Goal: Obtain resource: Download file/media

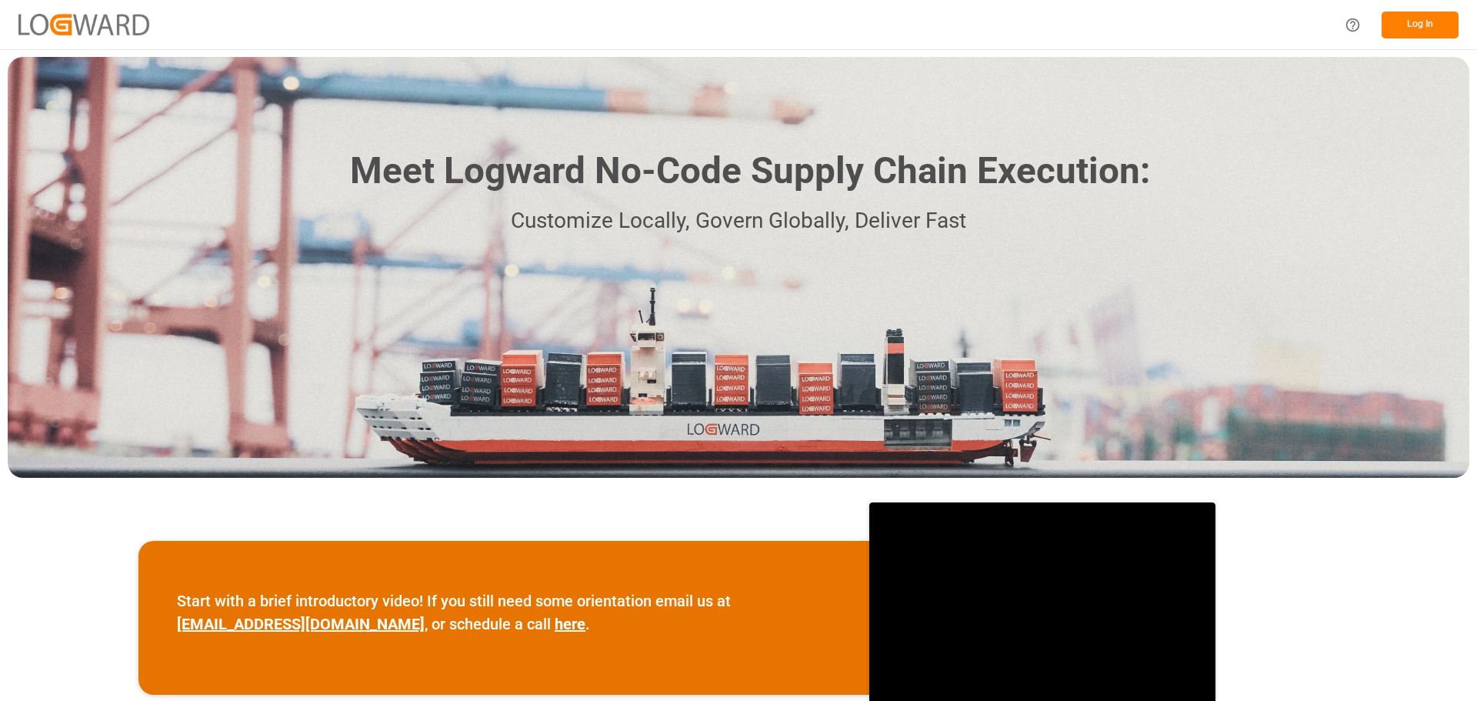
click at [1394, 24] on button "Log In" at bounding box center [1420, 25] width 77 height 27
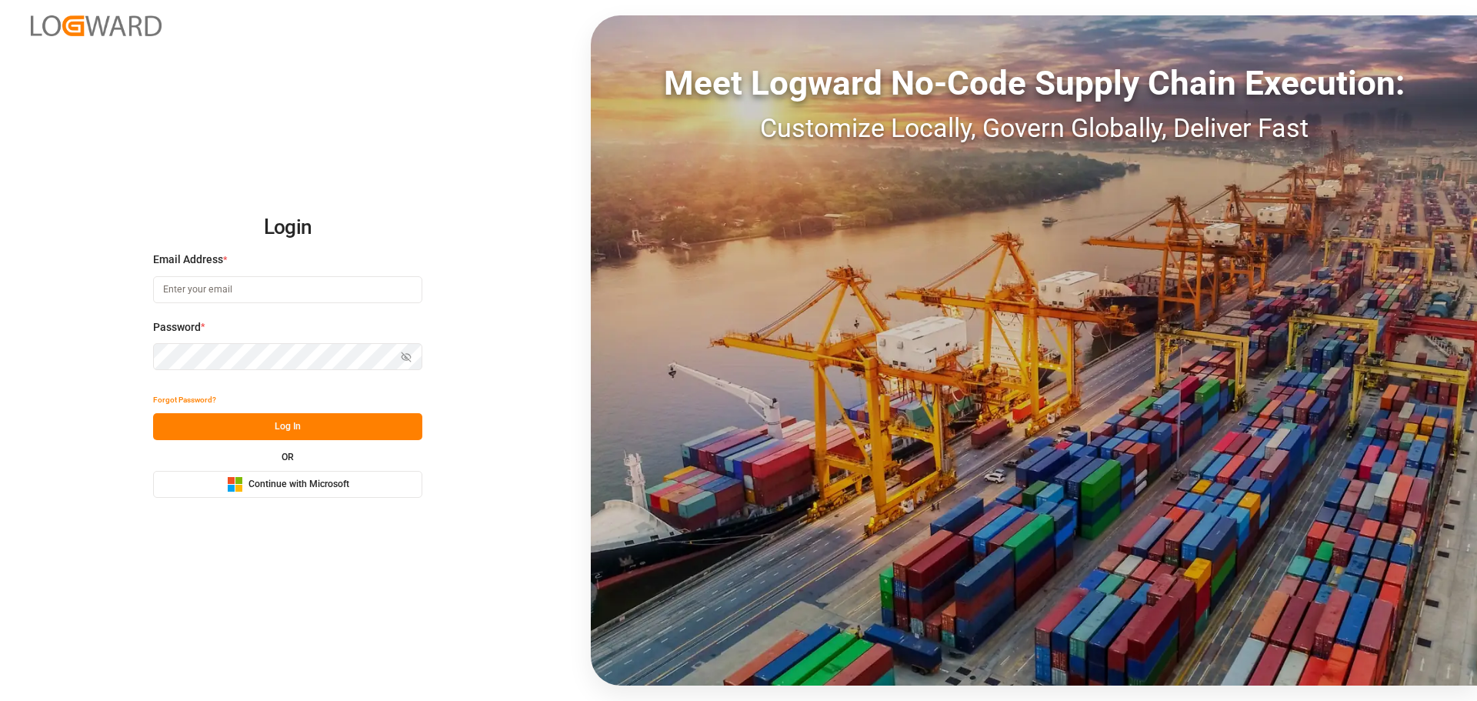
click at [382, 485] on button "Microsoft Logo Continue with Microsoft" at bounding box center [287, 484] width 269 height 27
click at [332, 482] on span "Continue with Microsoft" at bounding box center [299, 485] width 101 height 14
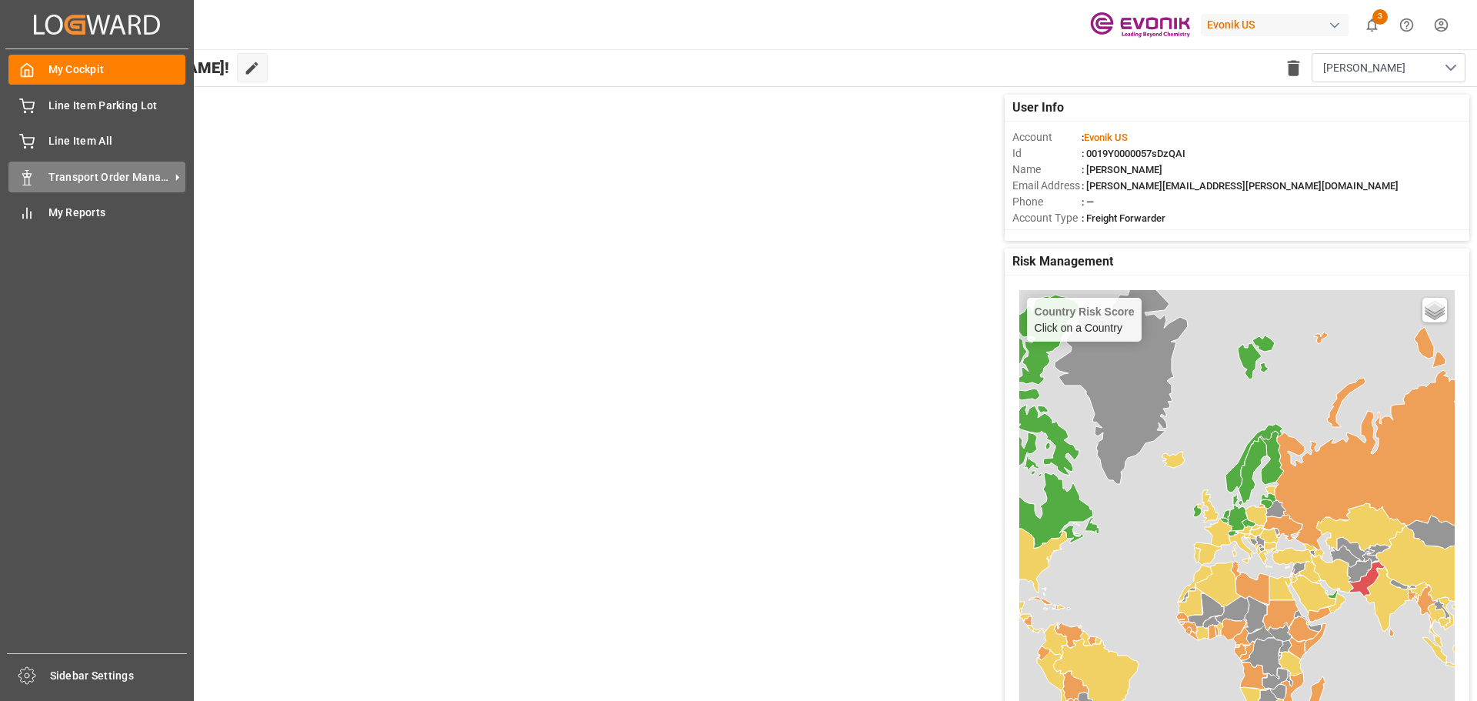
click at [56, 166] on div "Transport Order Management Transport Order Management" at bounding box center [96, 177] width 177 height 30
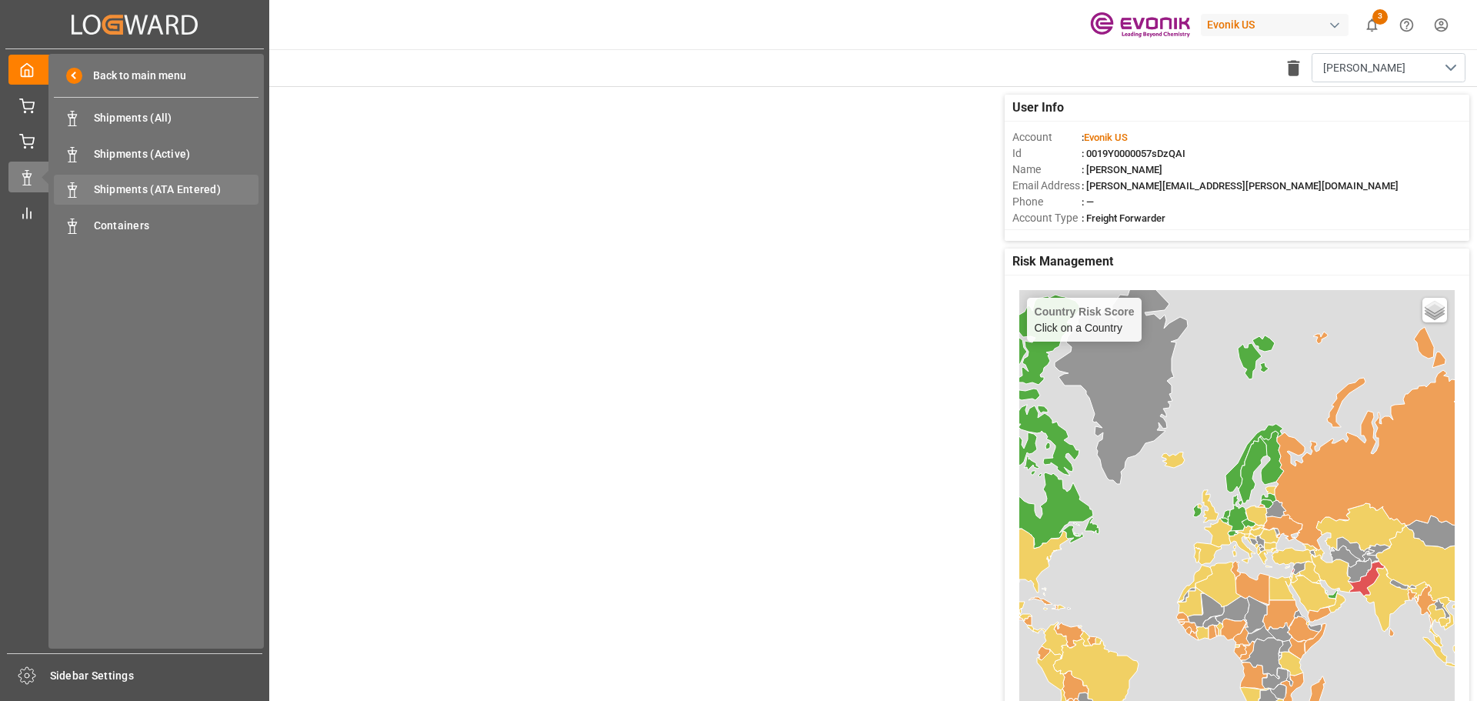
click at [182, 205] on div "Shipments (ATA Entered) Shipments (ATA Entered)" at bounding box center [156, 190] width 205 height 30
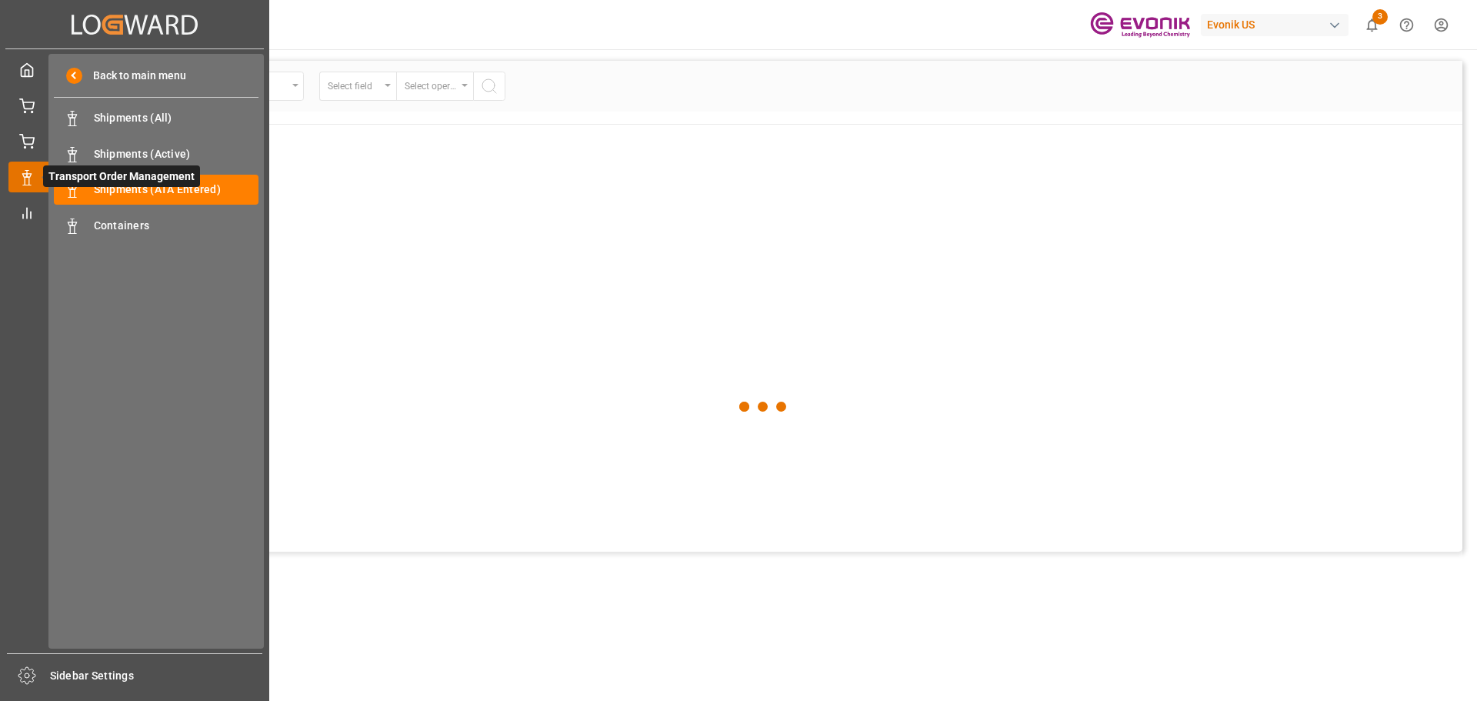
click at [36, 182] on icon at bounding box center [45, 177] width 32 height 32
click at [94, 226] on span "Containers" at bounding box center [176, 226] width 165 height 16
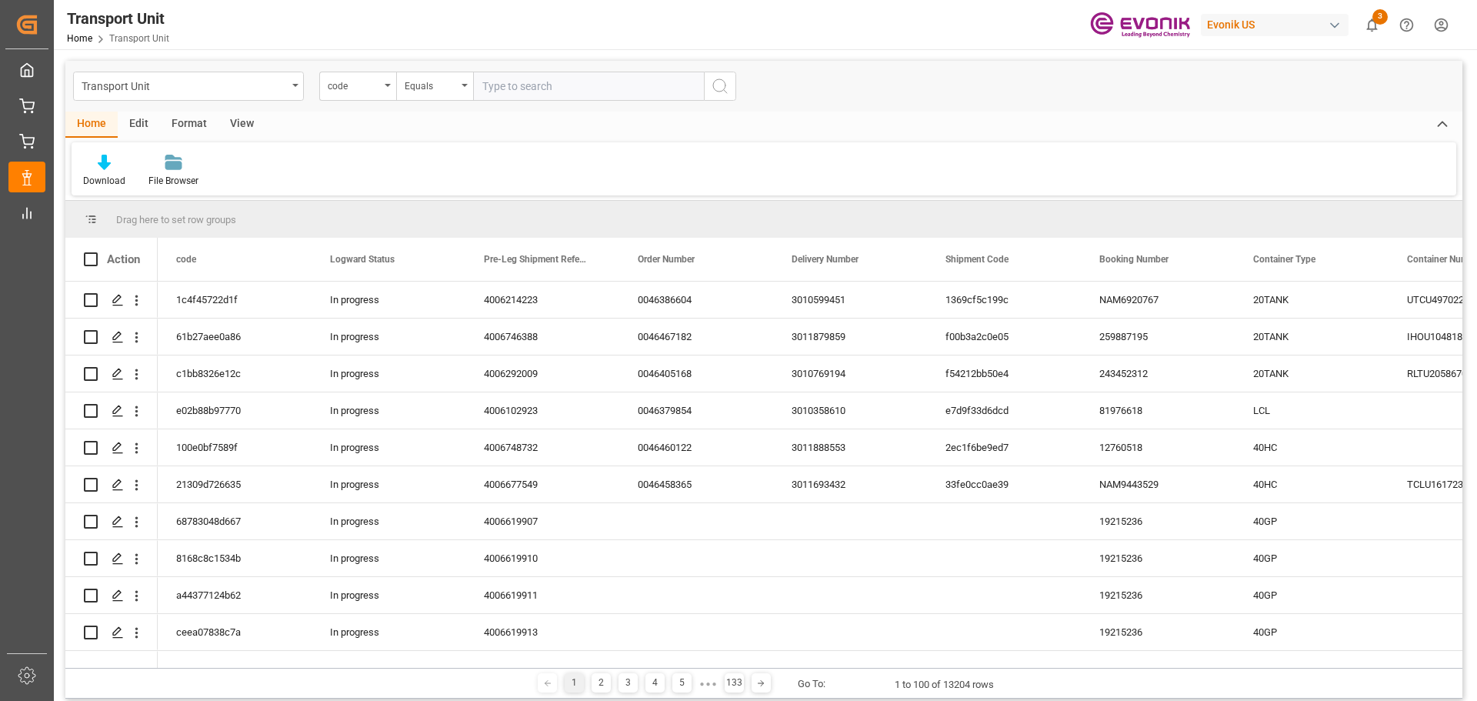
click at [190, 123] on div "Format" at bounding box center [189, 125] width 58 height 26
click at [240, 121] on div "View" at bounding box center [241, 125] width 47 height 26
click at [105, 167] on div at bounding box center [98, 162] width 30 height 16
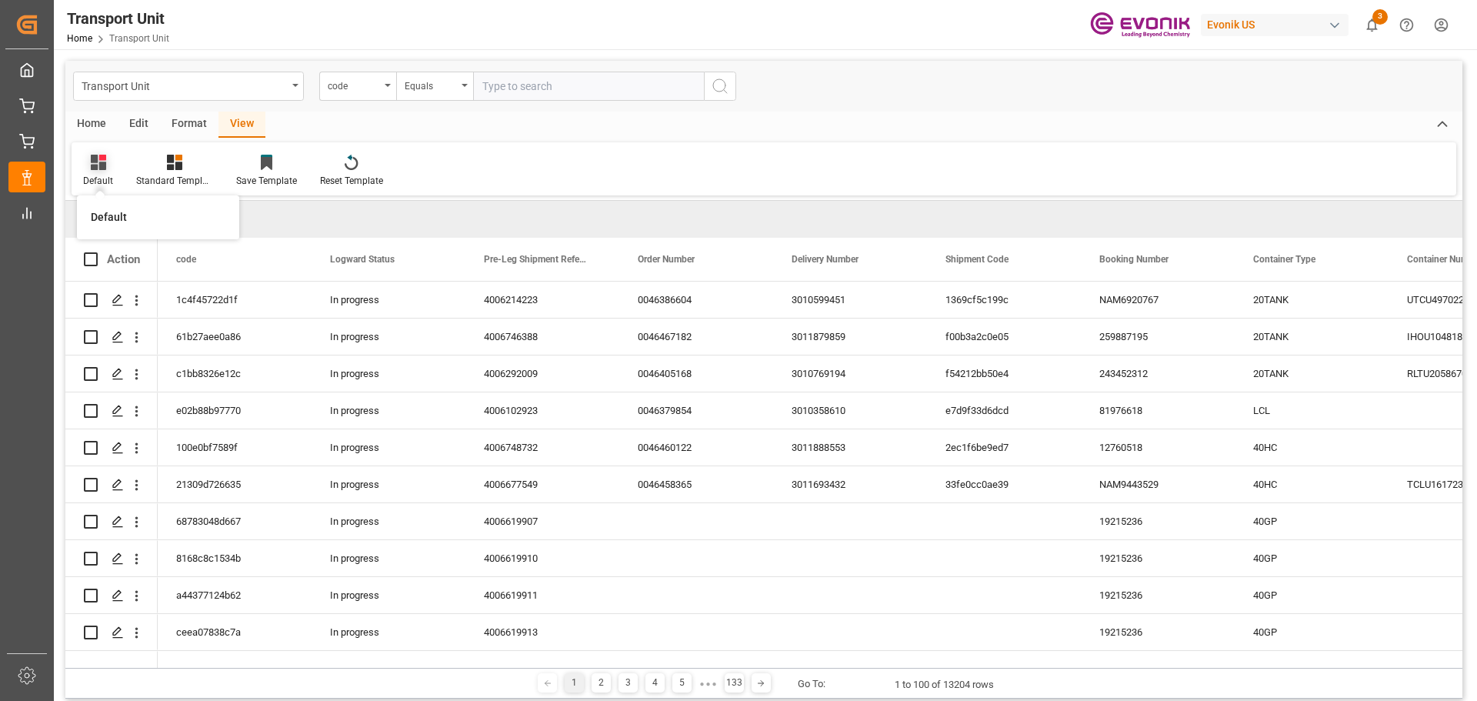
click at [95, 156] on icon at bounding box center [98, 162] width 15 height 15
click at [165, 168] on div at bounding box center [174, 162] width 77 height 16
click at [89, 173] on div "Default" at bounding box center [98, 171] width 53 height 34
click at [505, 177] on div "Default Default Standard Templates Save Template Reset Template" at bounding box center [764, 168] width 1385 height 53
click at [691, 162] on div "Default Standard Templates Save Template Reset Template" at bounding box center [764, 168] width 1385 height 53
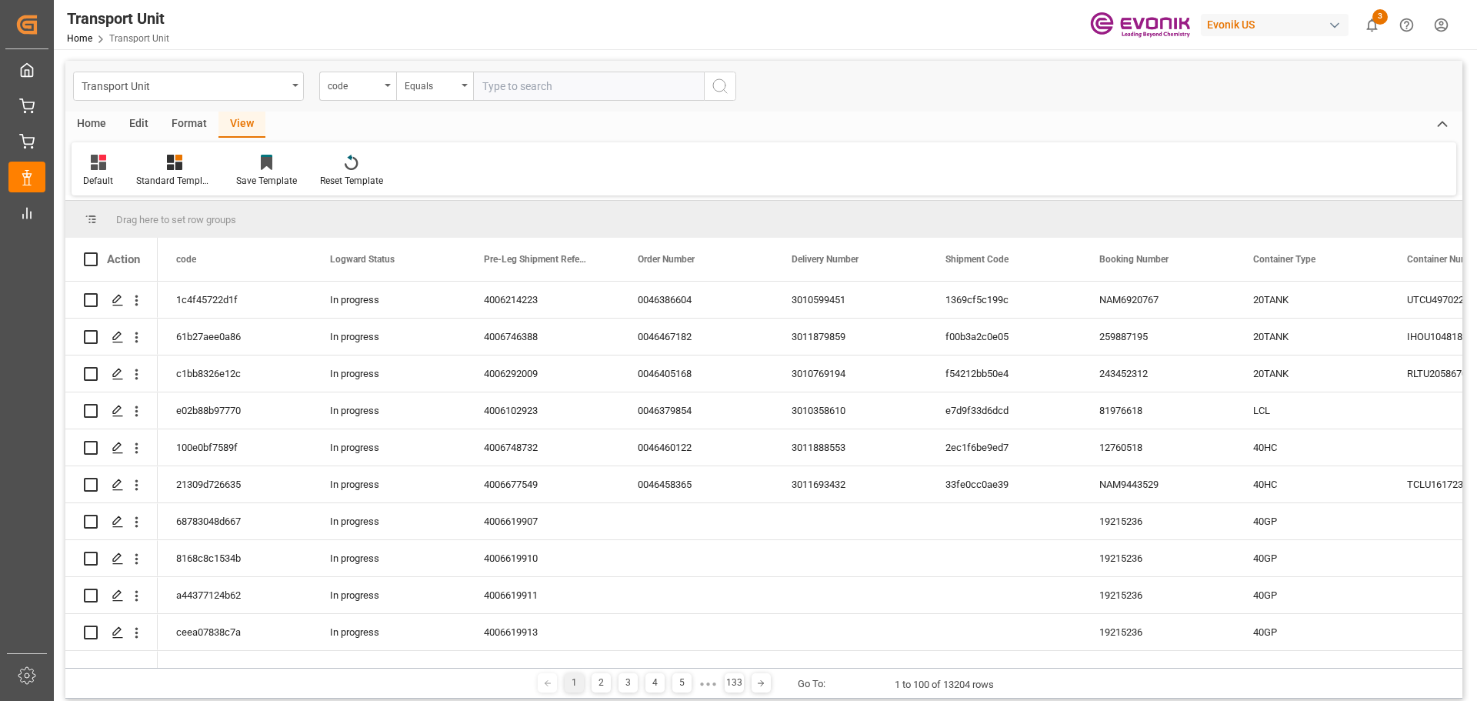
click at [1356, 20] on button "3" at bounding box center [1372, 25] width 35 height 35
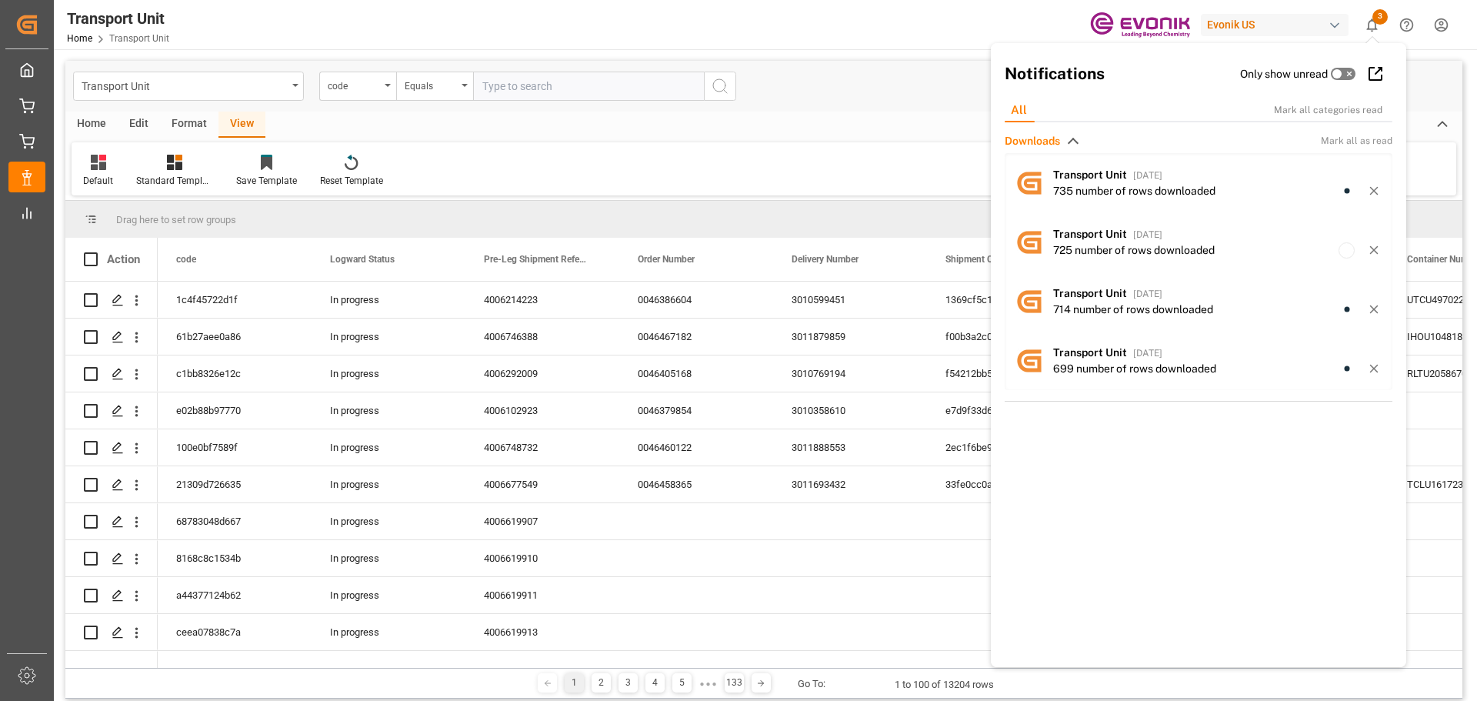
click at [622, 138] on div "Home Edit Format View Default Standard Templates Save Template Reset Template" at bounding box center [763, 154] width 1397 height 84
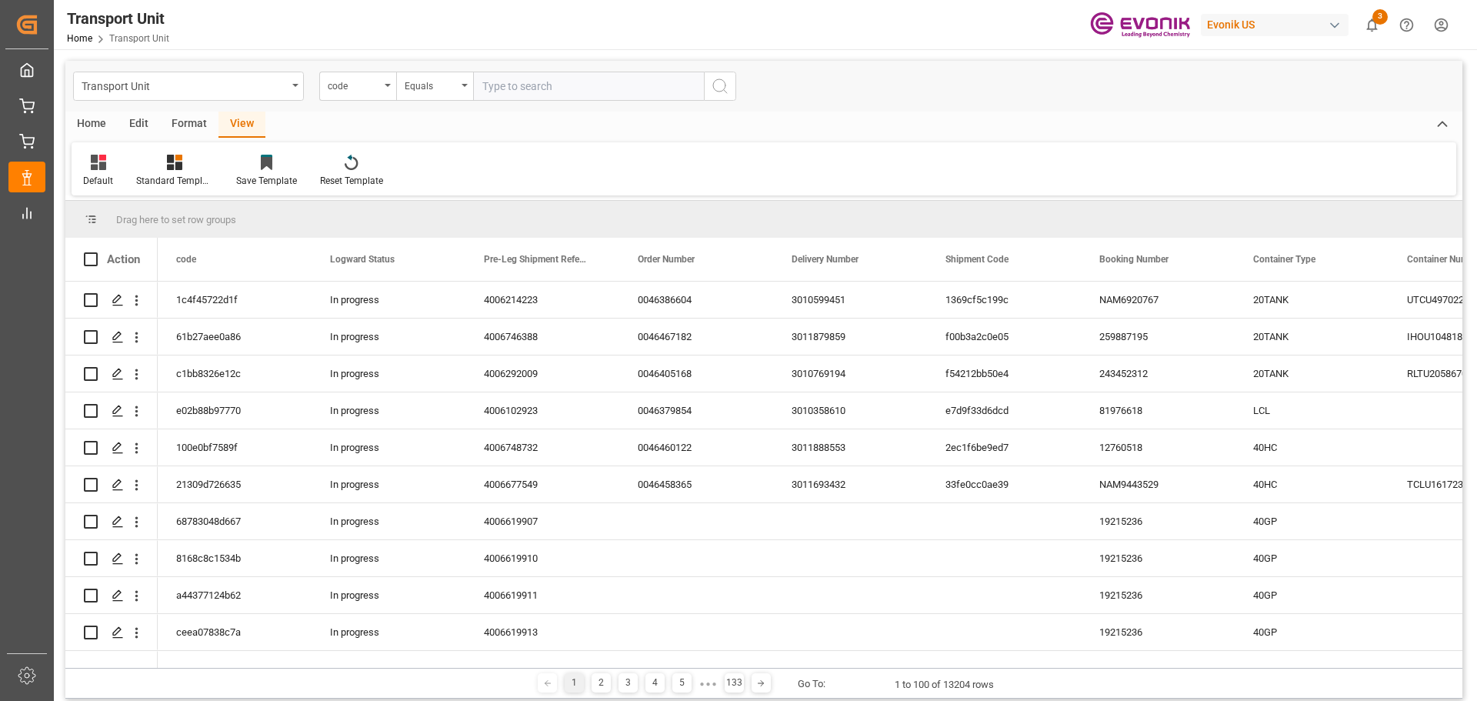
drag, startPoint x: 590, startPoint y: 166, endPoint x: 318, endPoint y: 195, distance: 273.8
click at [589, 166] on div "Default Standard Templates Save Template Reset Template" at bounding box center [764, 168] width 1385 height 53
click at [92, 128] on div "Home" at bounding box center [91, 125] width 52 height 26
click at [123, 121] on div "Edit" at bounding box center [139, 125] width 42 height 26
click at [187, 118] on div "Format" at bounding box center [189, 125] width 58 height 26
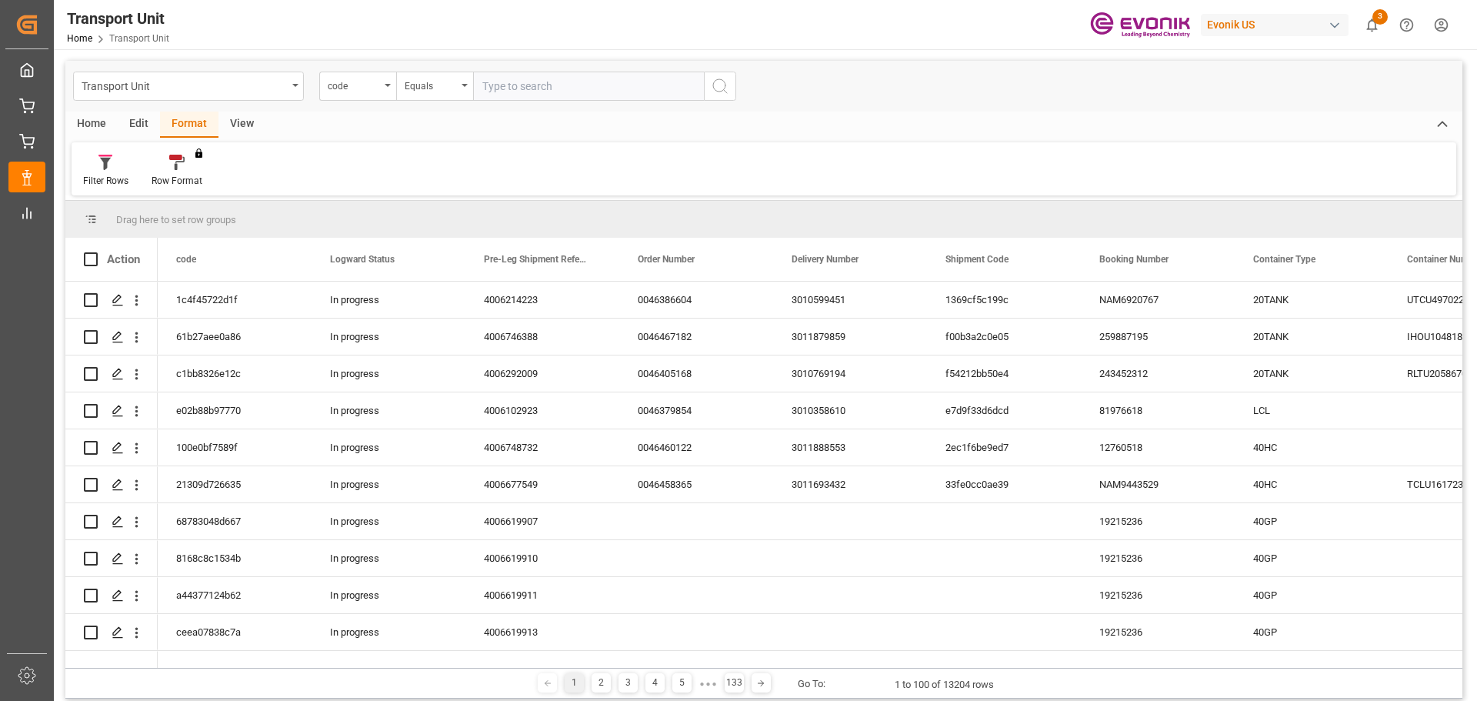
click at [238, 122] on div "View" at bounding box center [241, 125] width 47 height 26
click at [109, 170] on div at bounding box center [98, 162] width 30 height 16
click at [228, 124] on div "View" at bounding box center [241, 125] width 47 height 26
click at [89, 168] on div at bounding box center [98, 162] width 30 height 16
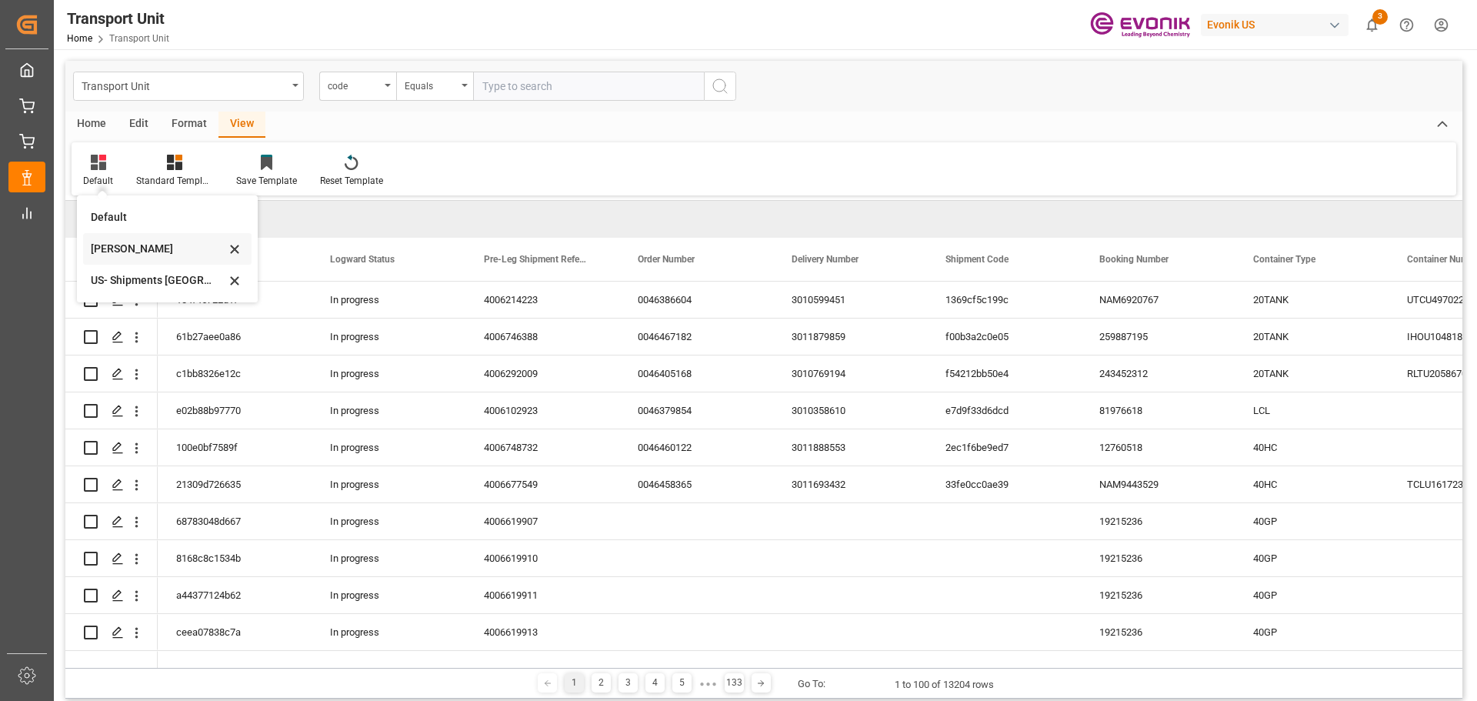
click at [118, 250] on div "[PERSON_NAME]" at bounding box center [158, 249] width 135 height 16
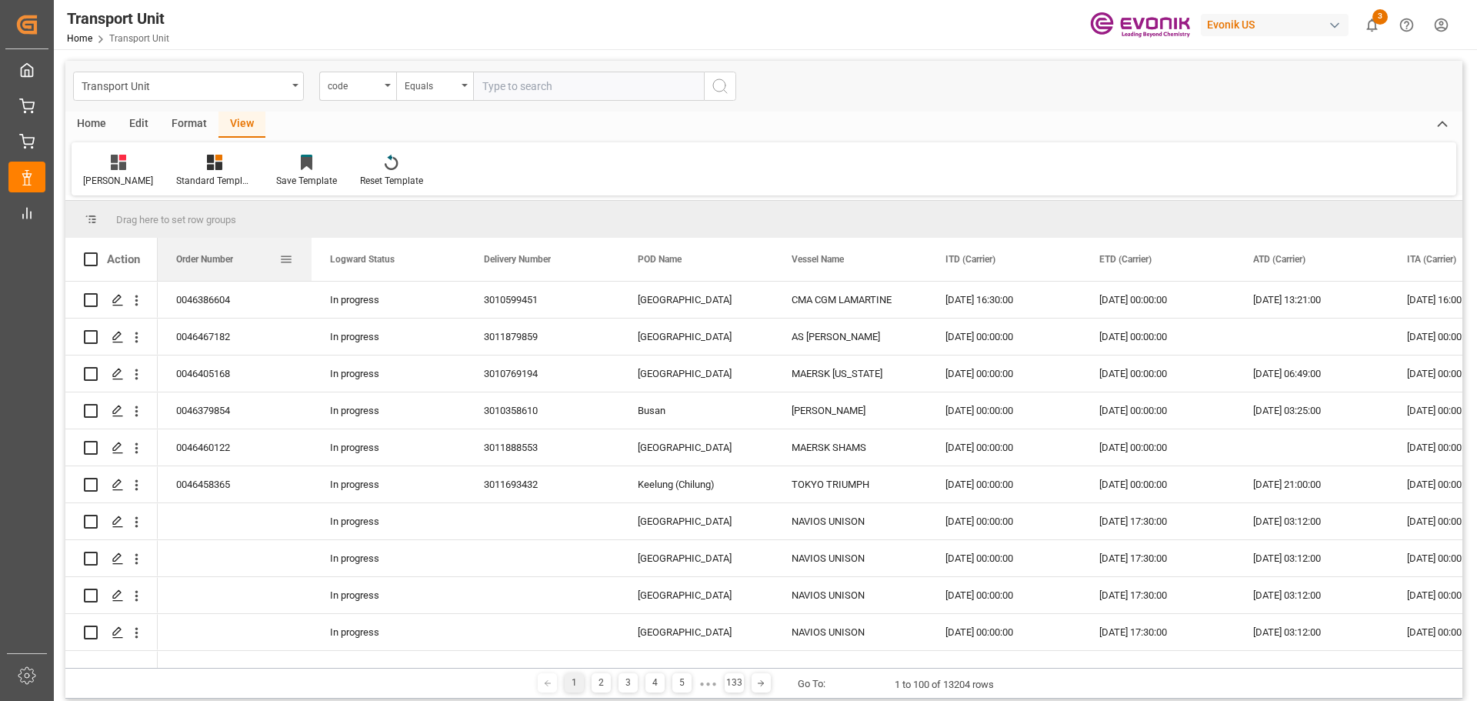
drag, startPoint x: 379, startPoint y: 252, endPoint x: 200, endPoint y: 257, distance: 178.6
click at [200, 257] on div "Order Number" at bounding box center [227, 259] width 103 height 43
click at [279, 166] on div at bounding box center [306, 162] width 61 height 16
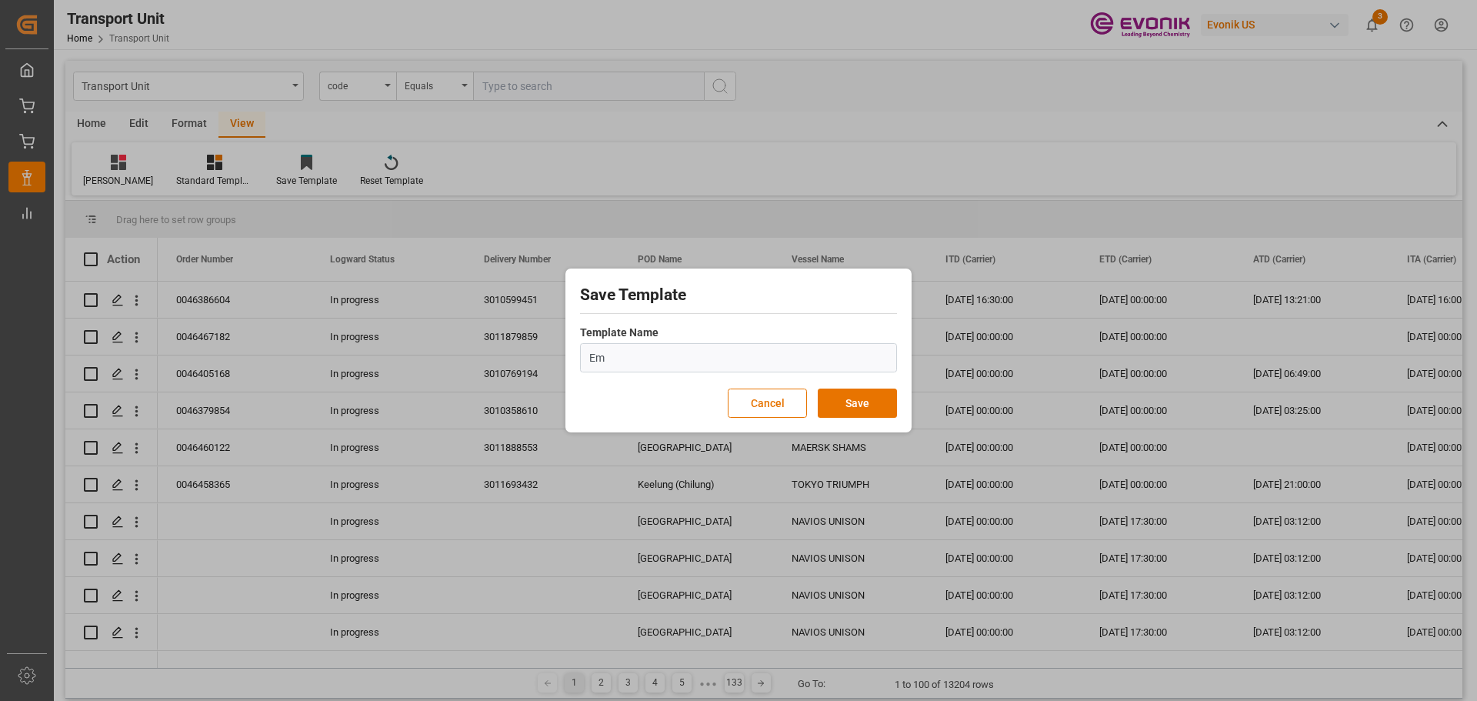
type input "[PERSON_NAME]"
click at [855, 396] on button "Save" at bounding box center [857, 403] width 79 height 29
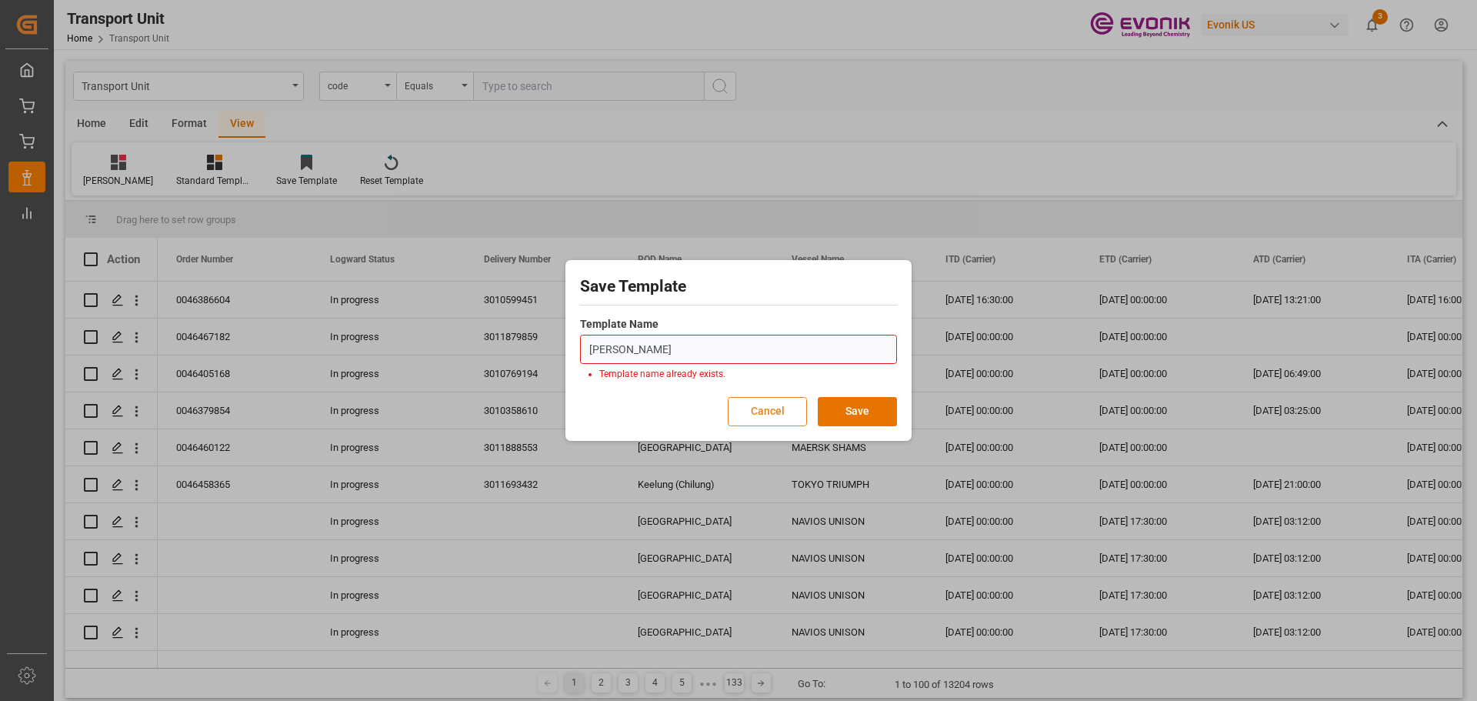
click at [786, 411] on button "Cancel" at bounding box center [767, 411] width 79 height 29
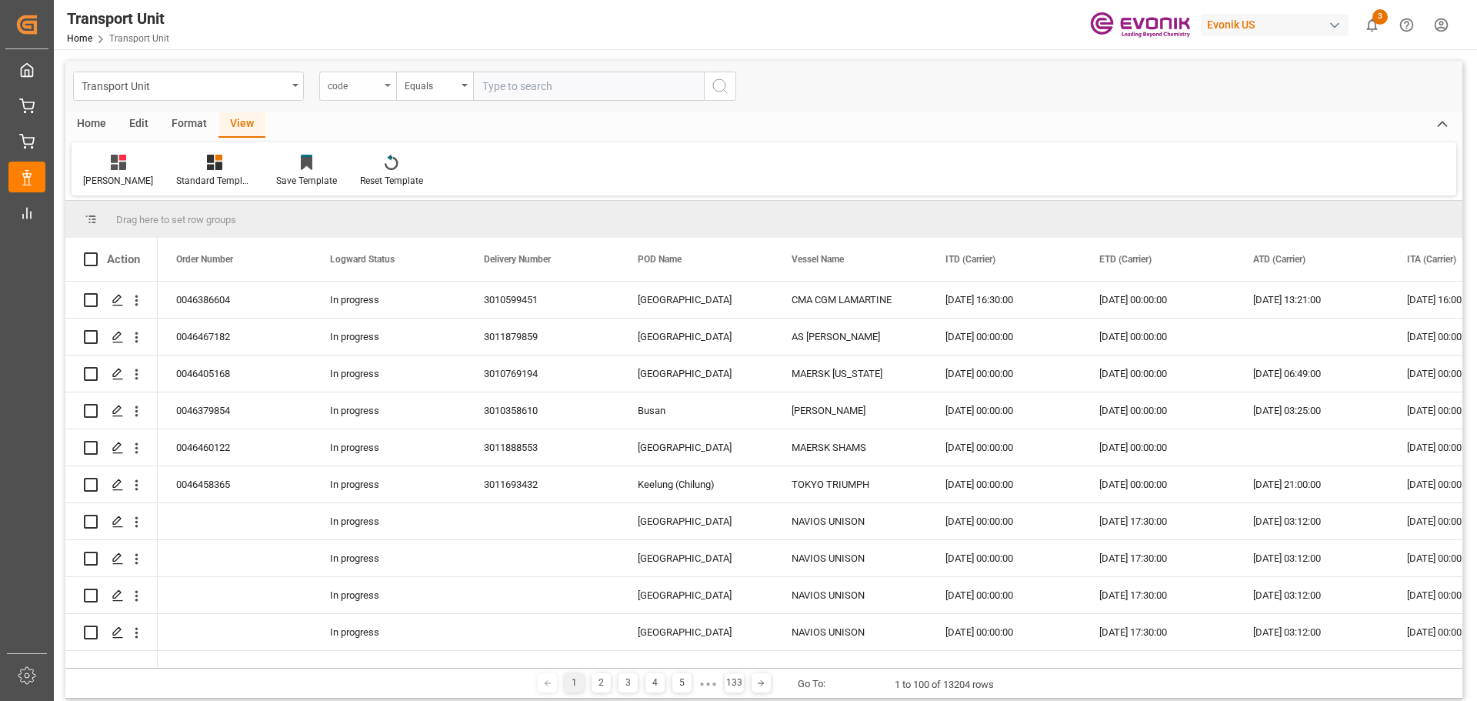
click at [335, 88] on div "code" at bounding box center [354, 84] width 52 height 18
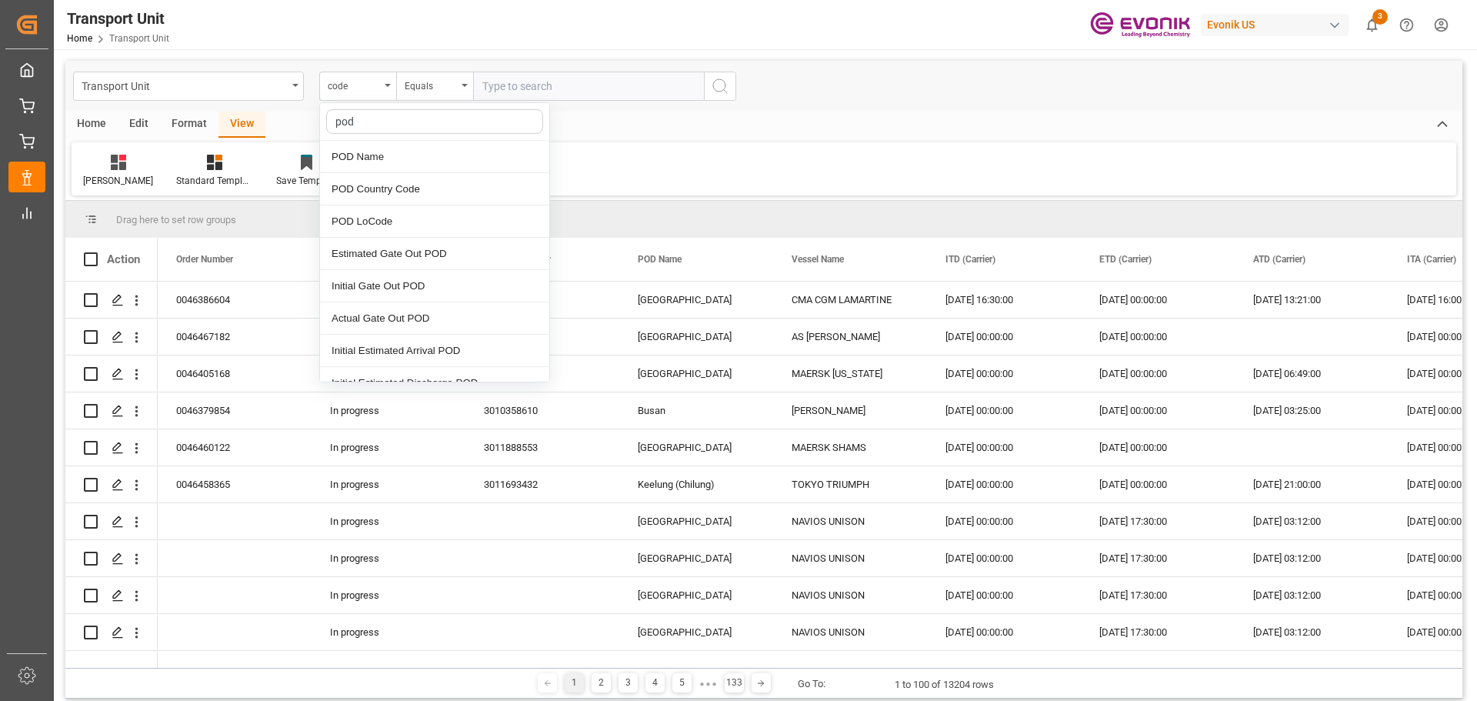
type input "pod"
click at [479, 137] on div at bounding box center [434, 122] width 229 height 38
click at [379, 122] on input "text" at bounding box center [434, 121] width 217 height 25
type input "pod"
click at [365, 168] on div "POD Name" at bounding box center [434, 157] width 229 height 32
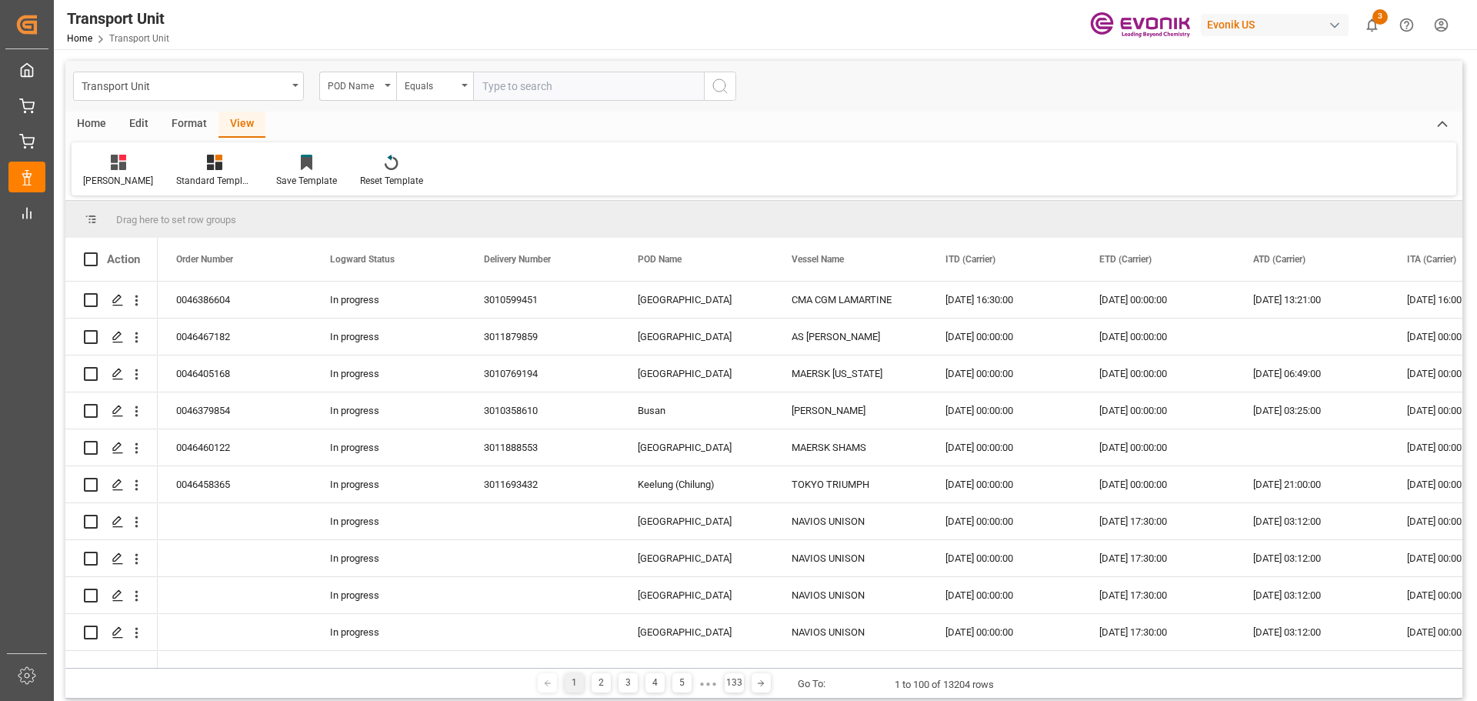
click at [530, 77] on input "text" at bounding box center [588, 86] width 231 height 29
type input "[GEOGRAPHIC_DATA]"
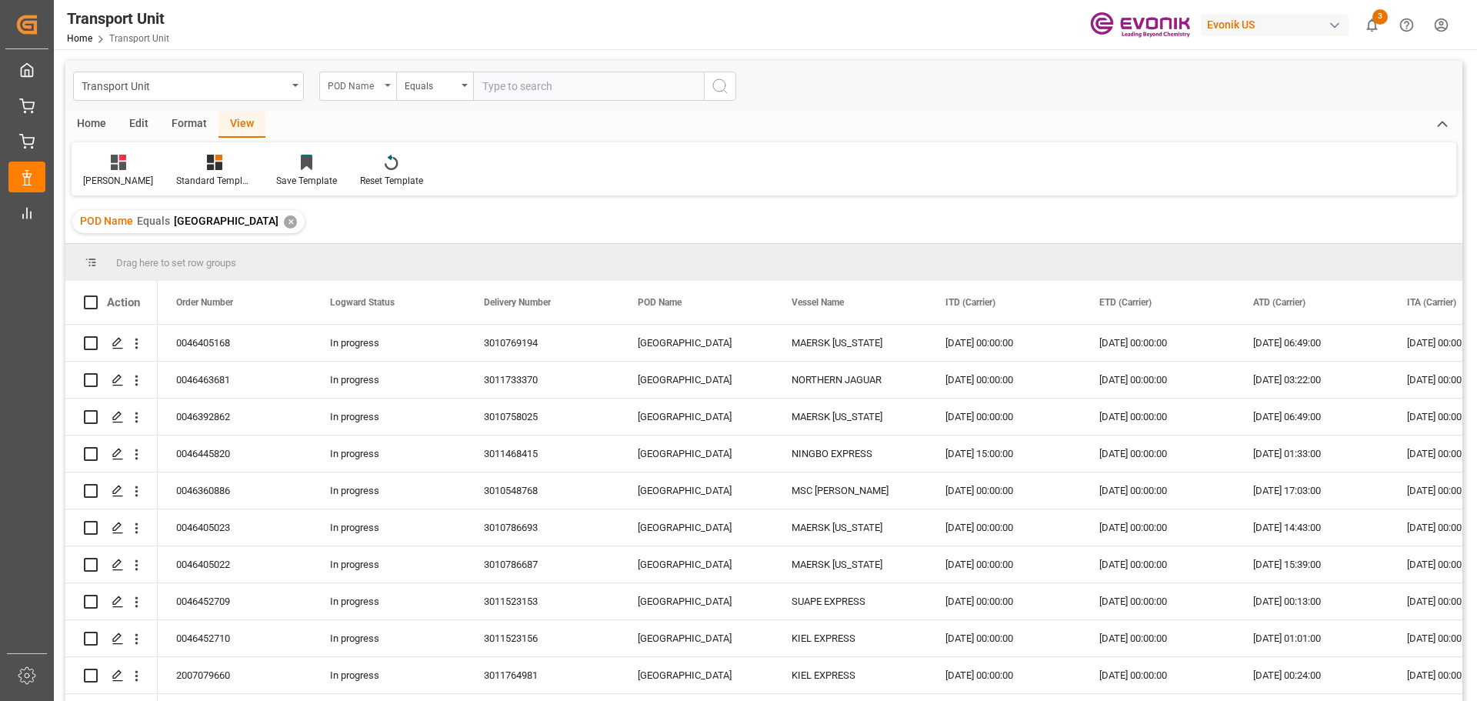
click at [365, 82] on div "POD Name" at bounding box center [354, 84] width 52 height 18
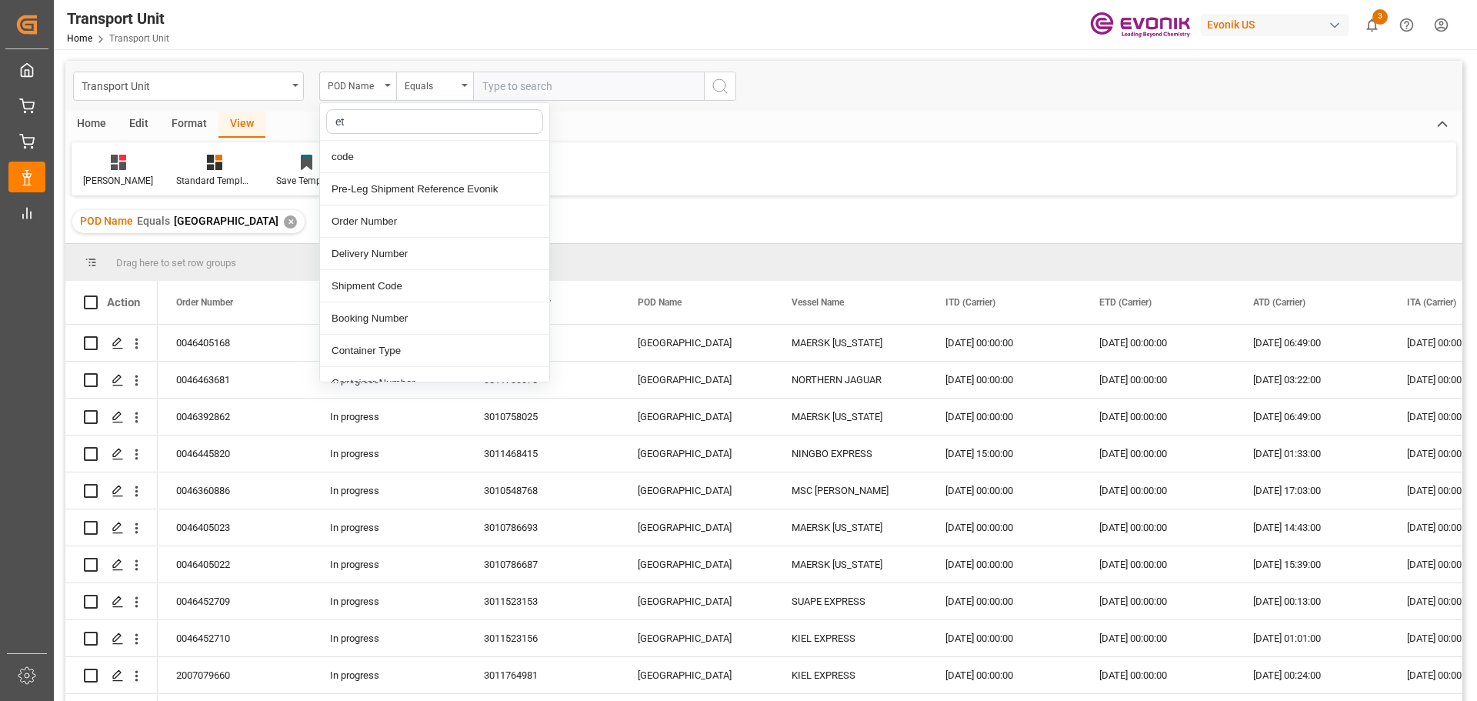
type input "etd"
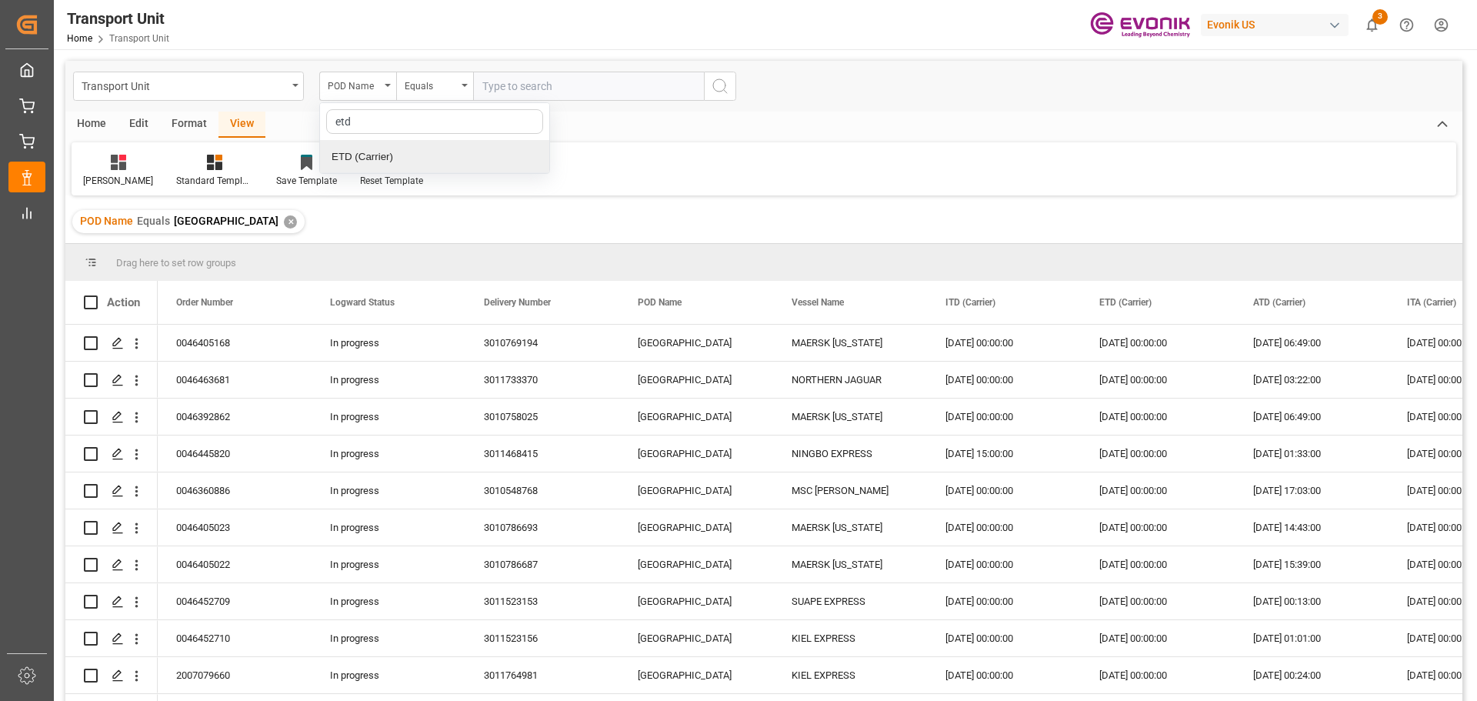
click at [414, 147] on div "ETD (Carrier)" at bounding box center [434, 157] width 229 height 32
click at [445, 86] on div "Equals" at bounding box center [431, 84] width 52 height 18
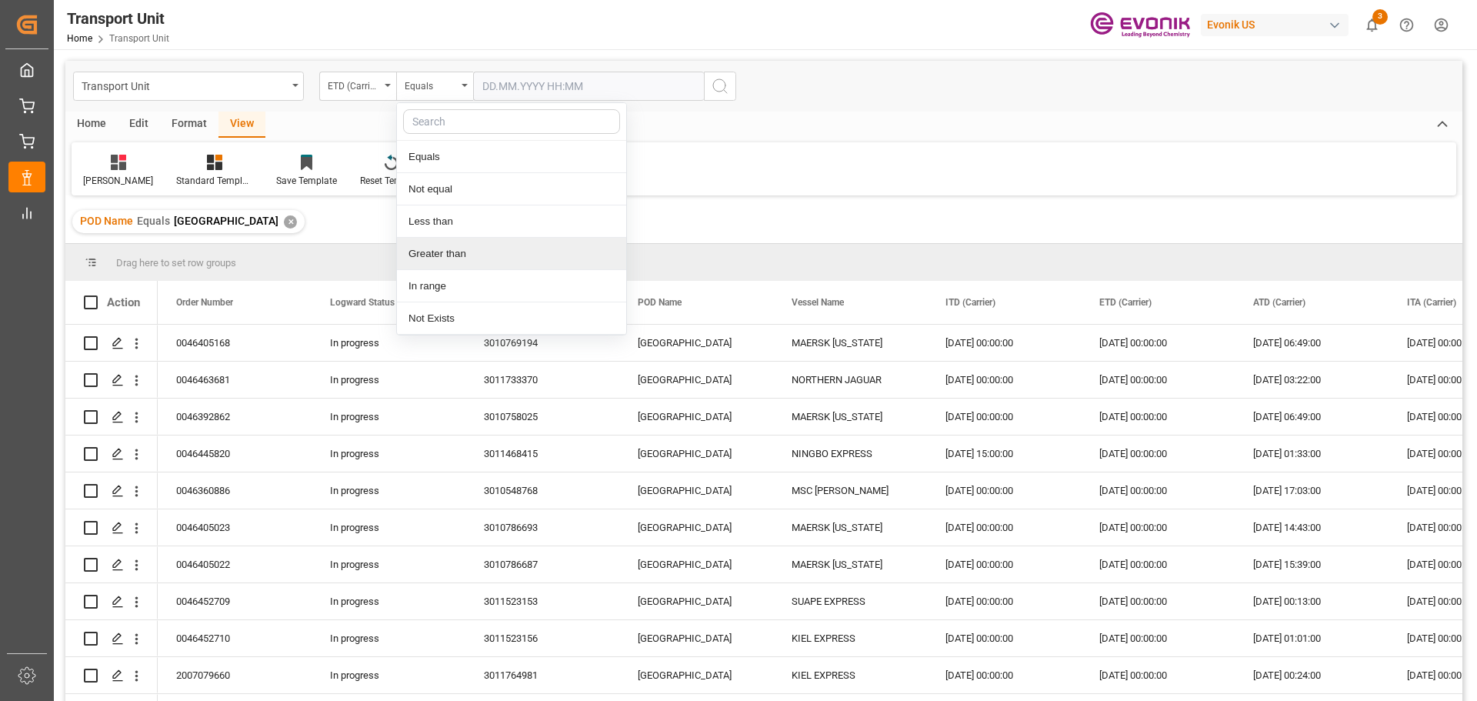
click at [466, 264] on div "Greater than" at bounding box center [511, 254] width 229 height 32
click at [538, 82] on input "text" at bounding box center [588, 86] width 231 height 29
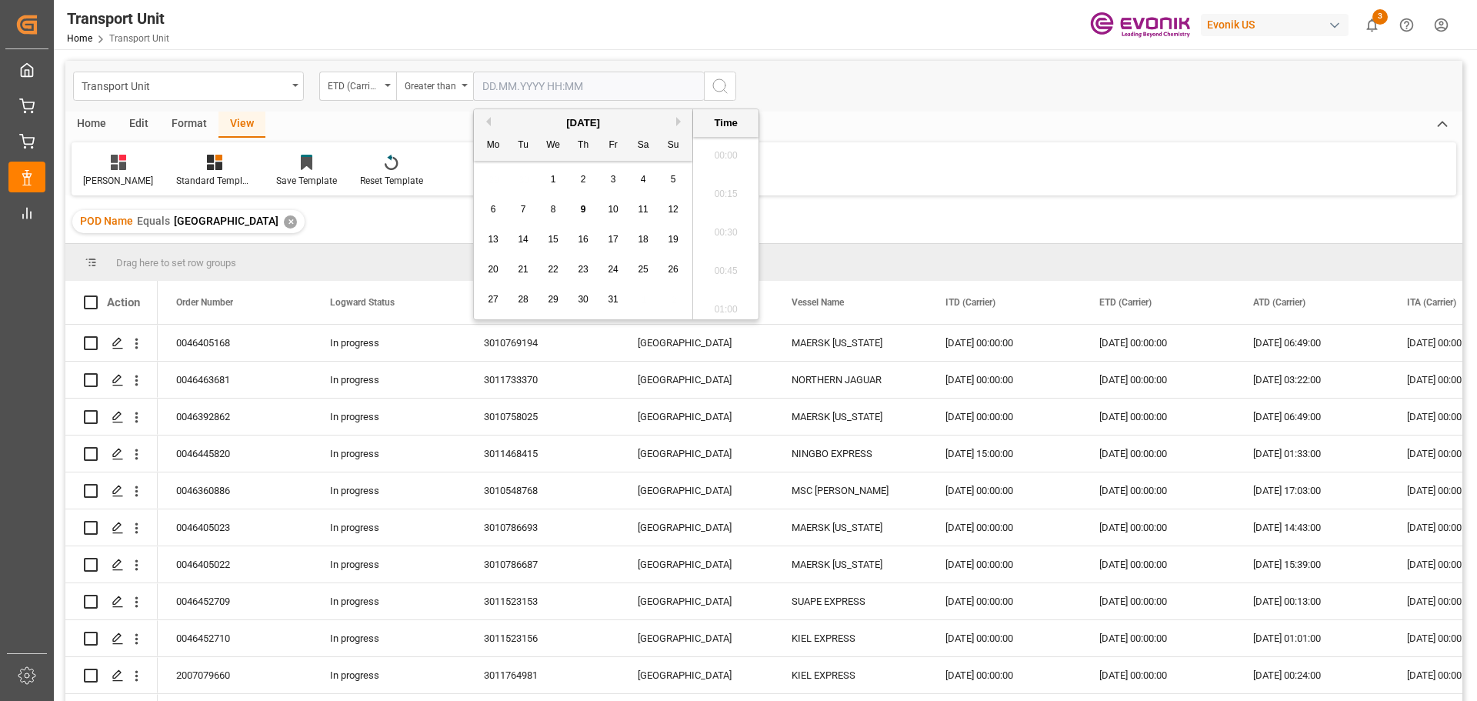
scroll to position [2083, 0]
type input "[DATE]"
click at [719, 85] on icon "search button" at bounding box center [720, 86] width 18 height 18
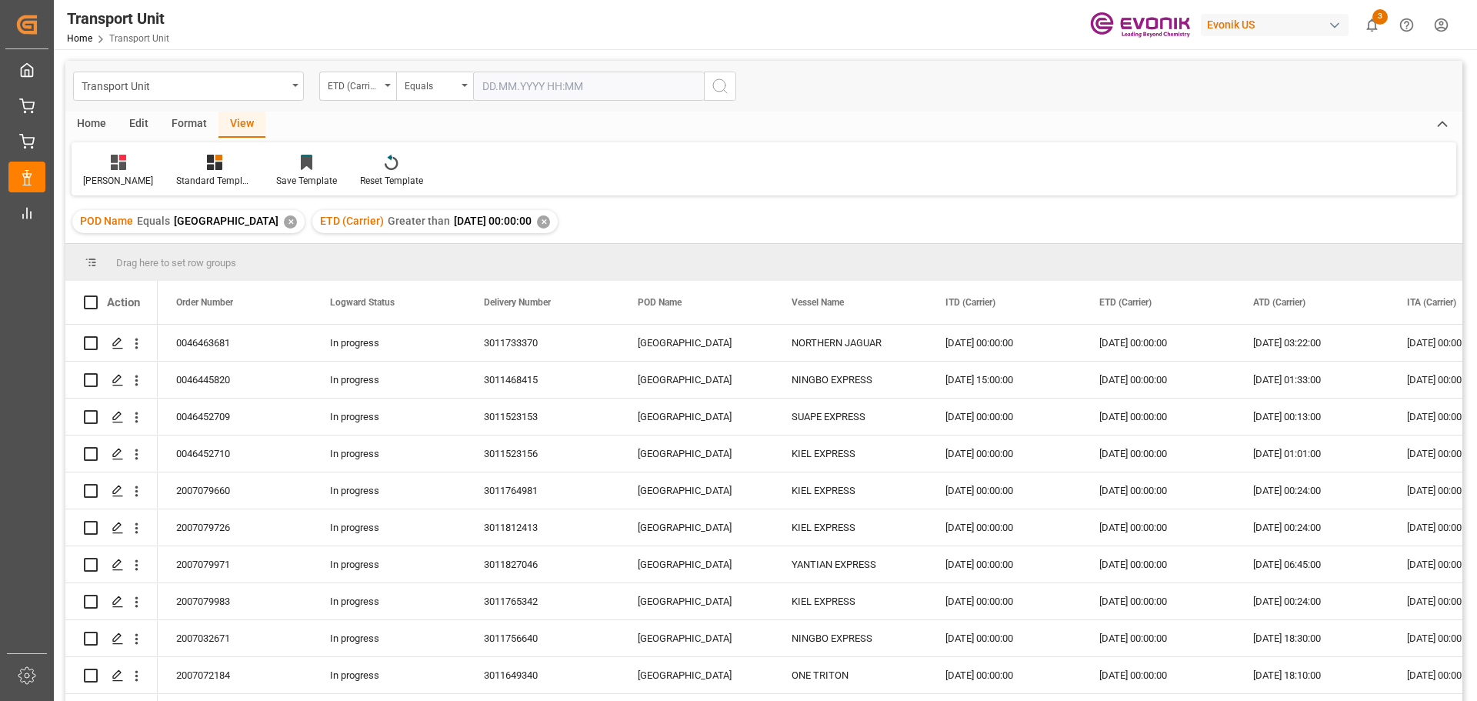
click at [92, 122] on div "Home" at bounding box center [91, 125] width 52 height 26
click at [108, 171] on div "Download" at bounding box center [104, 171] width 65 height 34
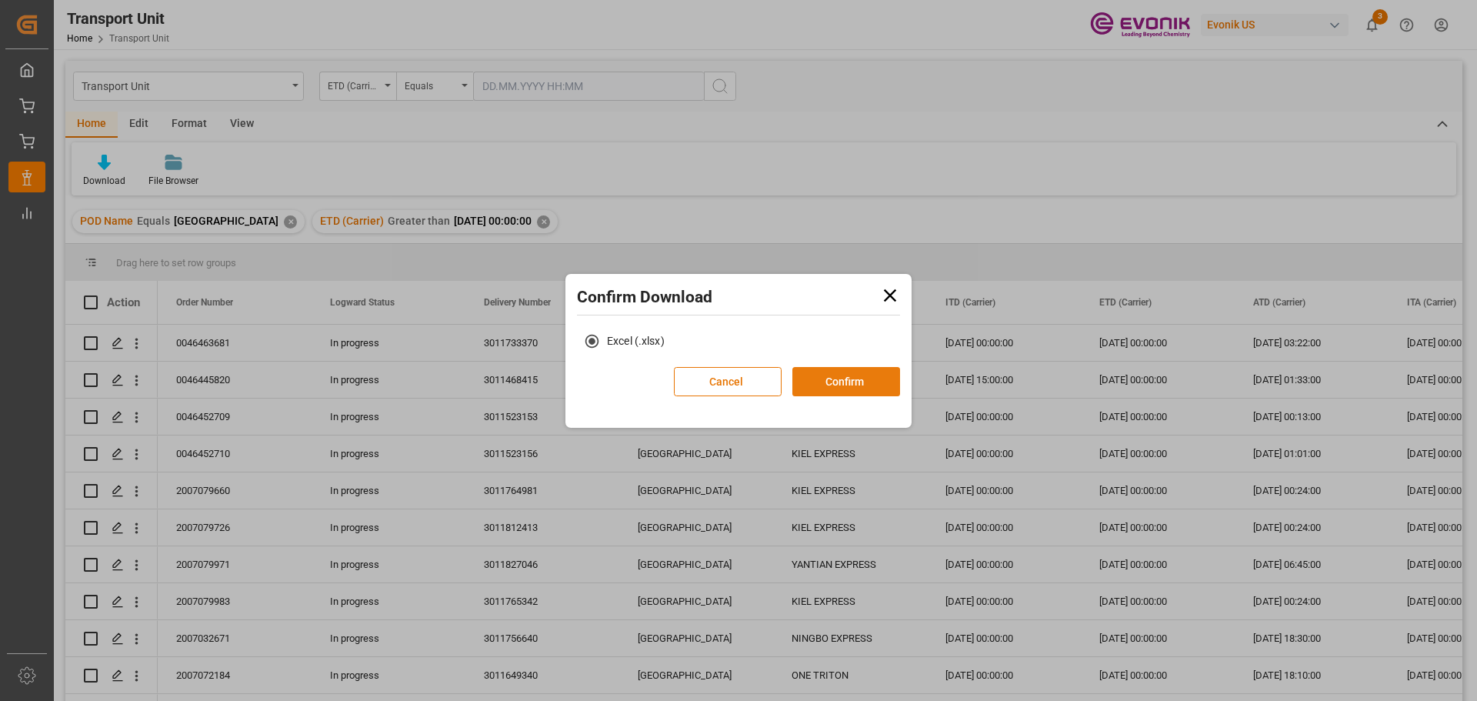
click at [852, 374] on button "Confirm" at bounding box center [846, 381] width 108 height 29
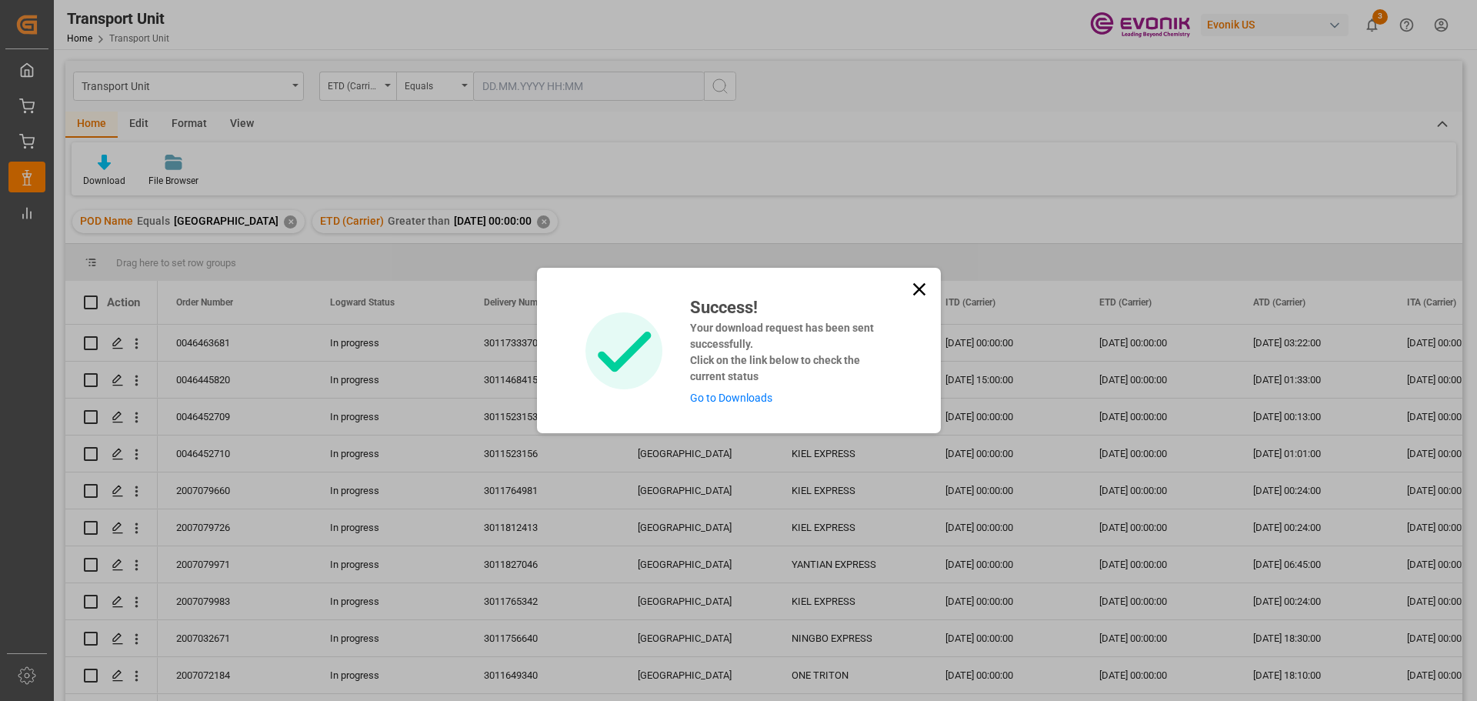
click at [721, 402] on link "Go to Downloads" at bounding box center [731, 398] width 82 height 12
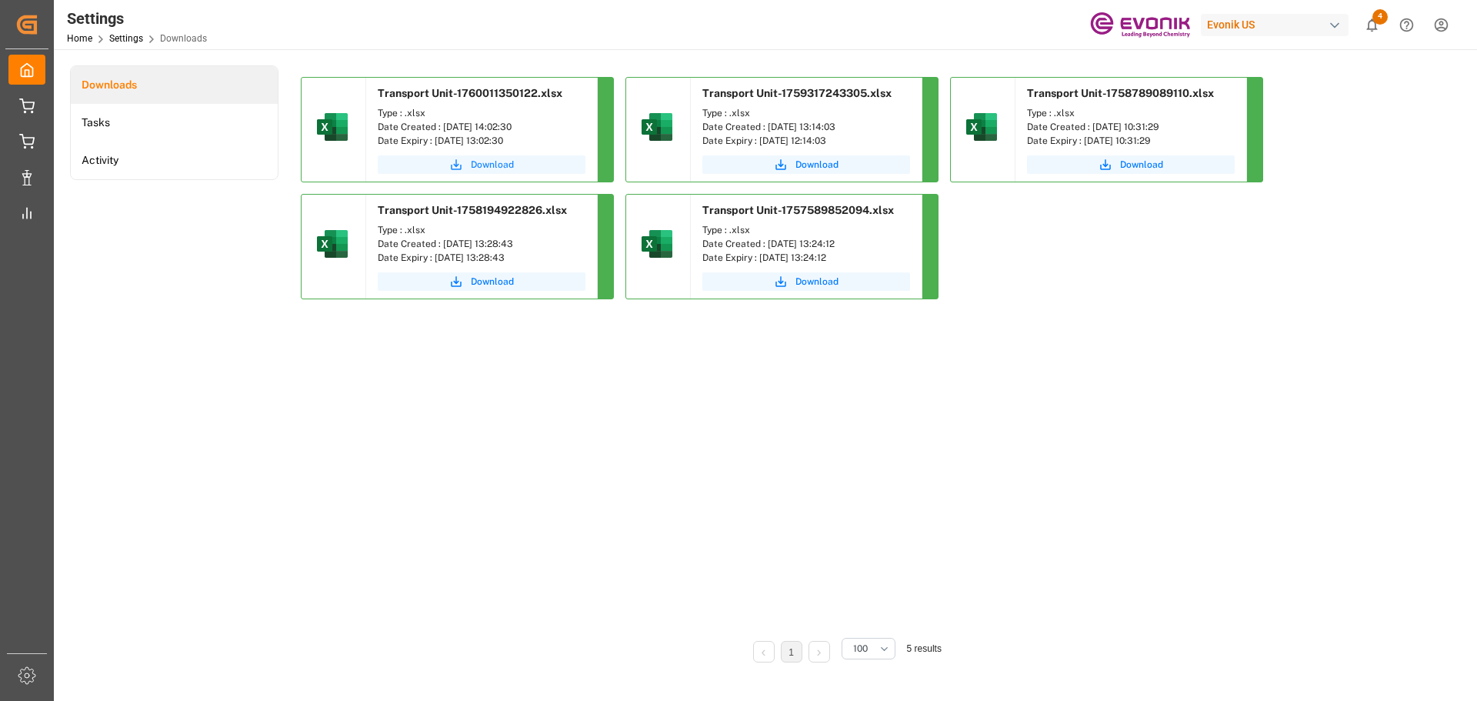
click at [492, 168] on span "Download" at bounding box center [492, 165] width 43 height 14
